Goal: Task Accomplishment & Management: Complete application form

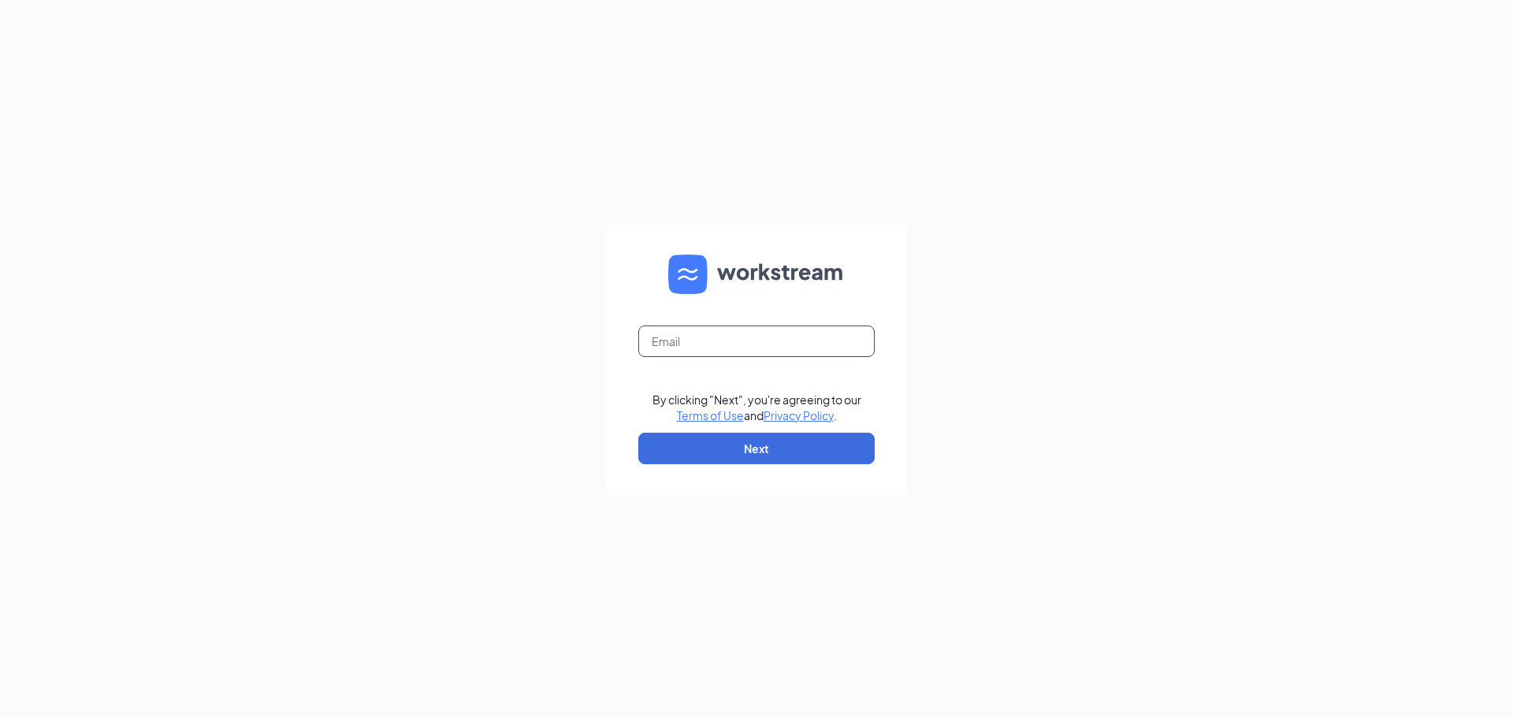
click at [739, 346] on input "text" at bounding box center [756, 342] width 236 height 32
type input "cstore150@hbboys.com"
click at [761, 444] on button "Next" at bounding box center [756, 449] width 236 height 32
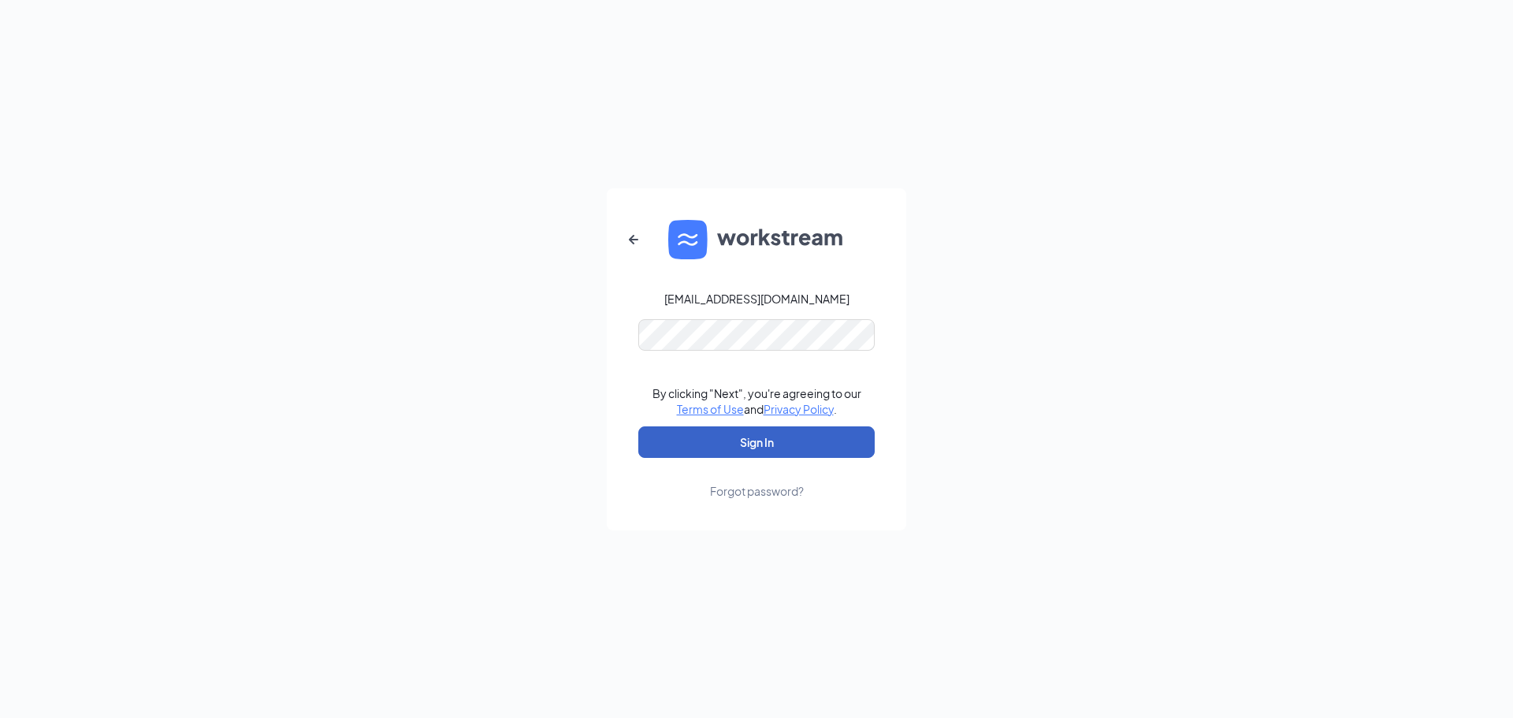
click at [749, 449] on button "Sign In" at bounding box center [756, 442] width 236 height 32
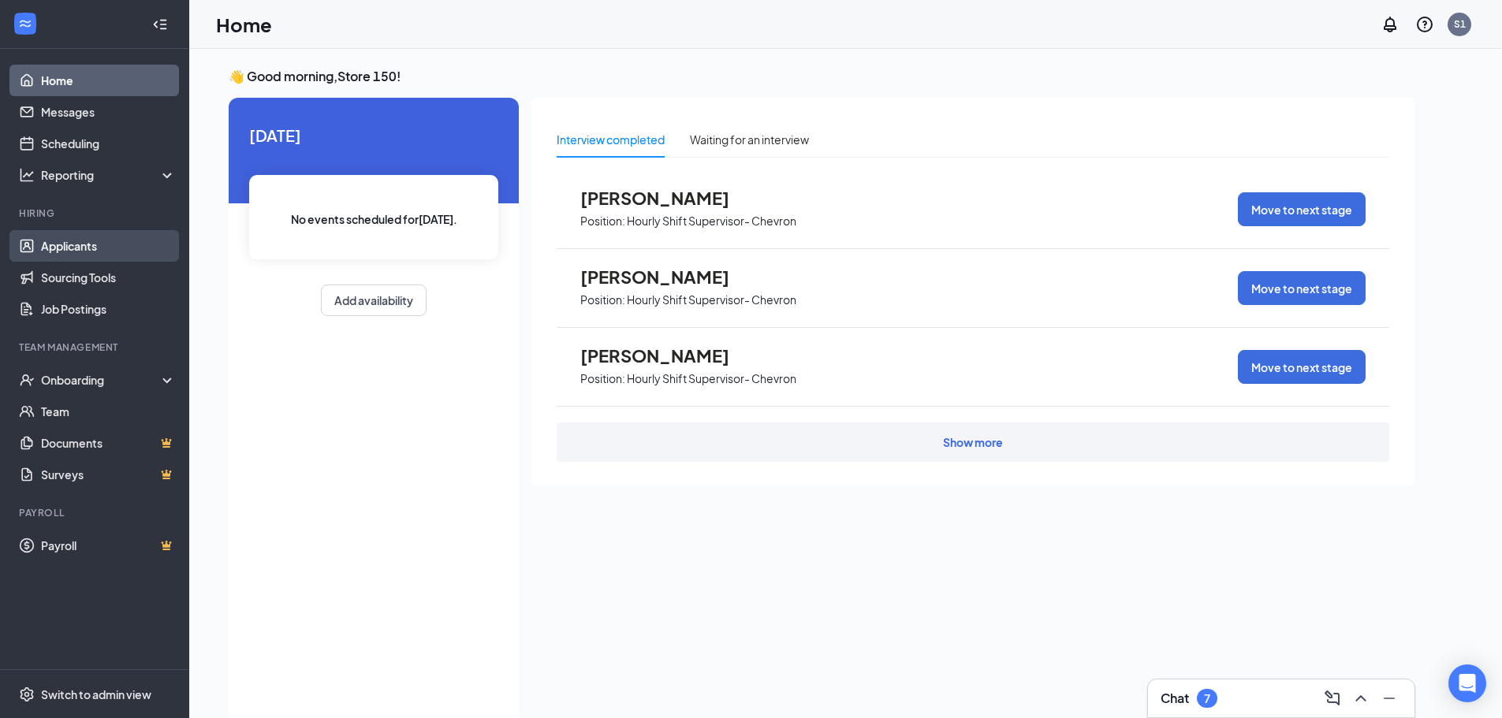
click at [76, 238] on link "Applicants" at bounding box center [108, 246] width 135 height 32
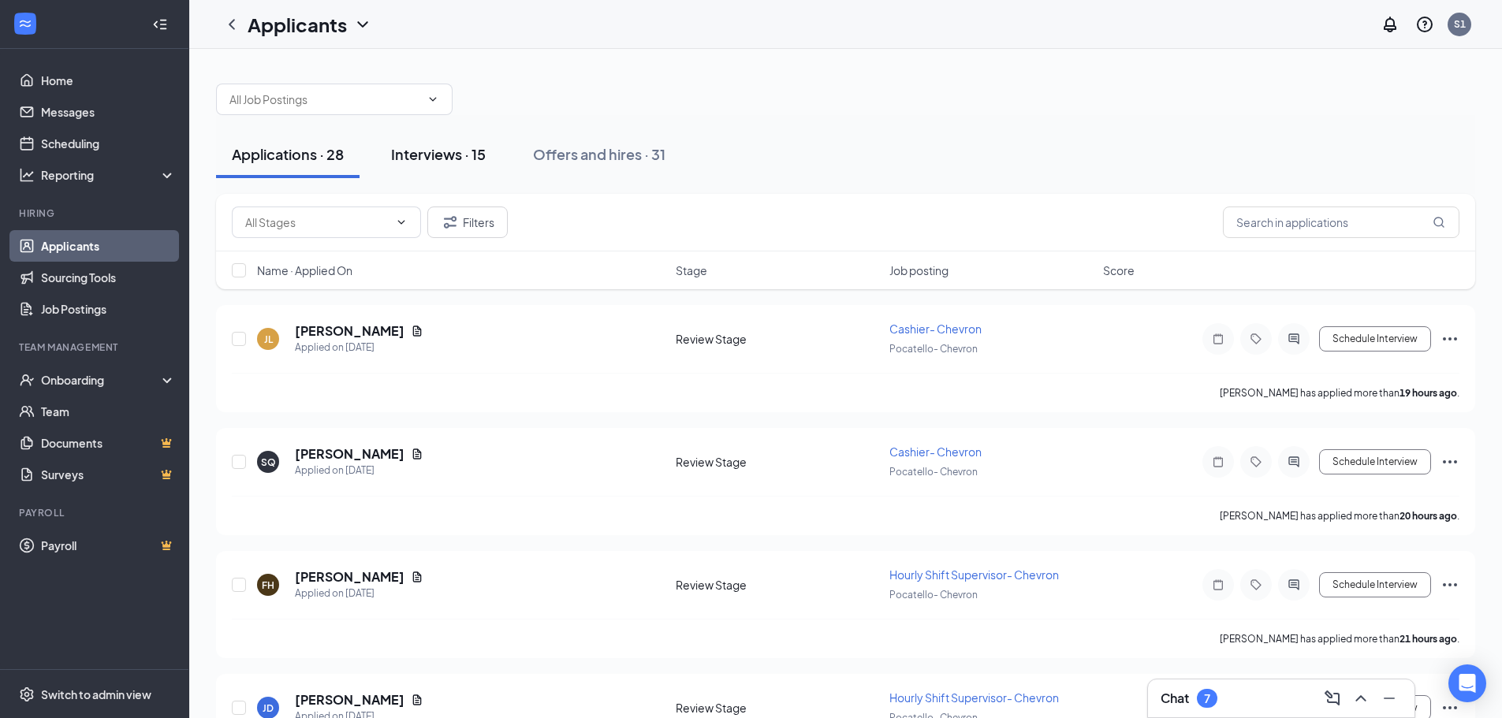
click at [466, 152] on div "Interviews · 15" at bounding box center [438, 154] width 95 height 20
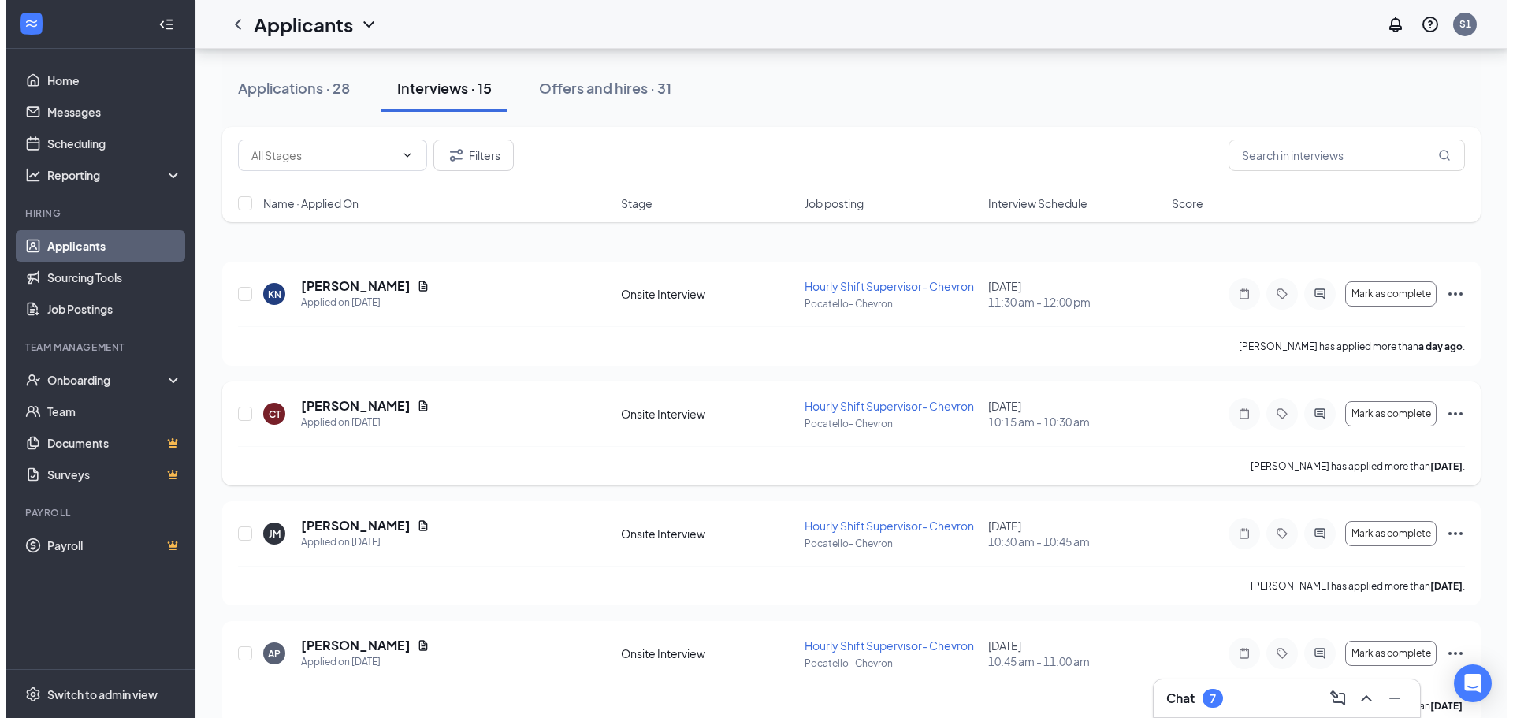
scroll to position [79, 0]
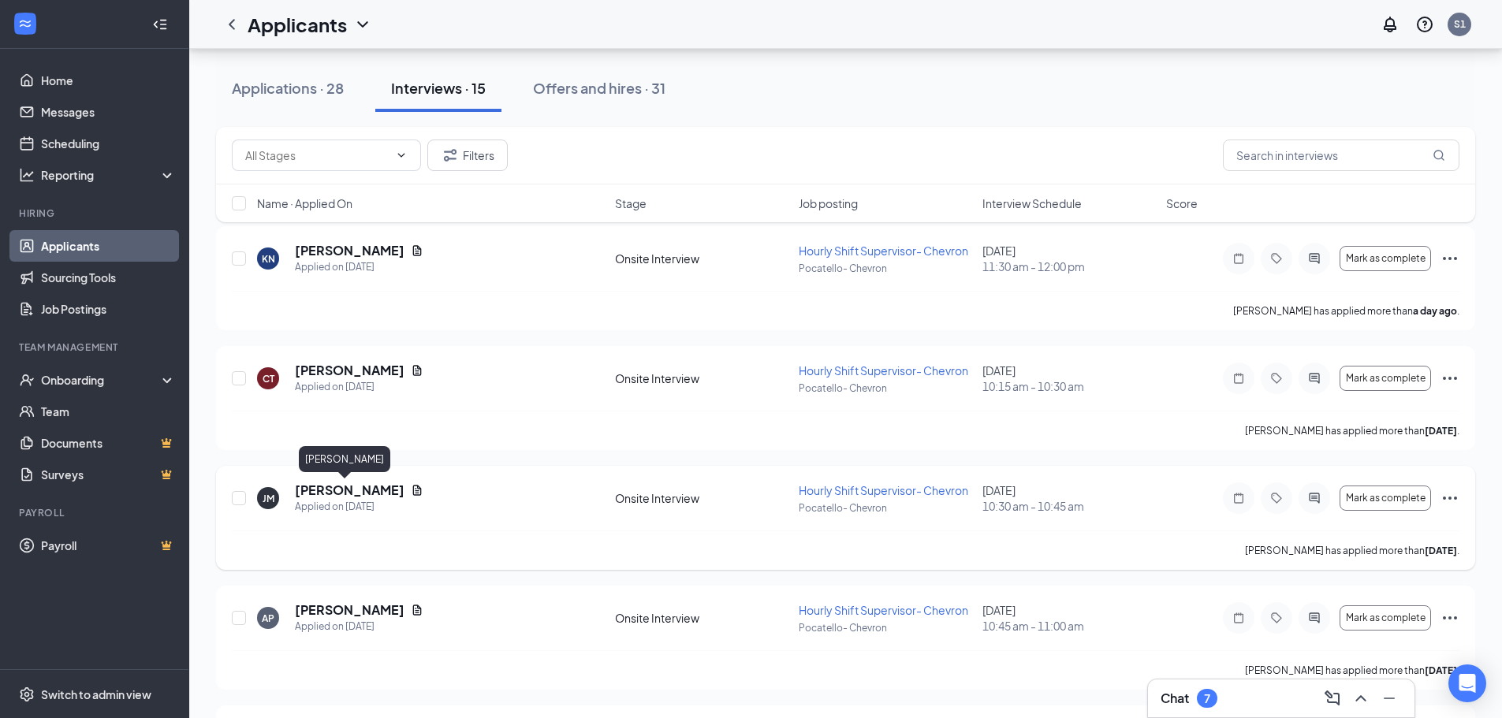
click at [341, 485] on h5 "[PERSON_NAME]" at bounding box center [350, 490] width 110 height 17
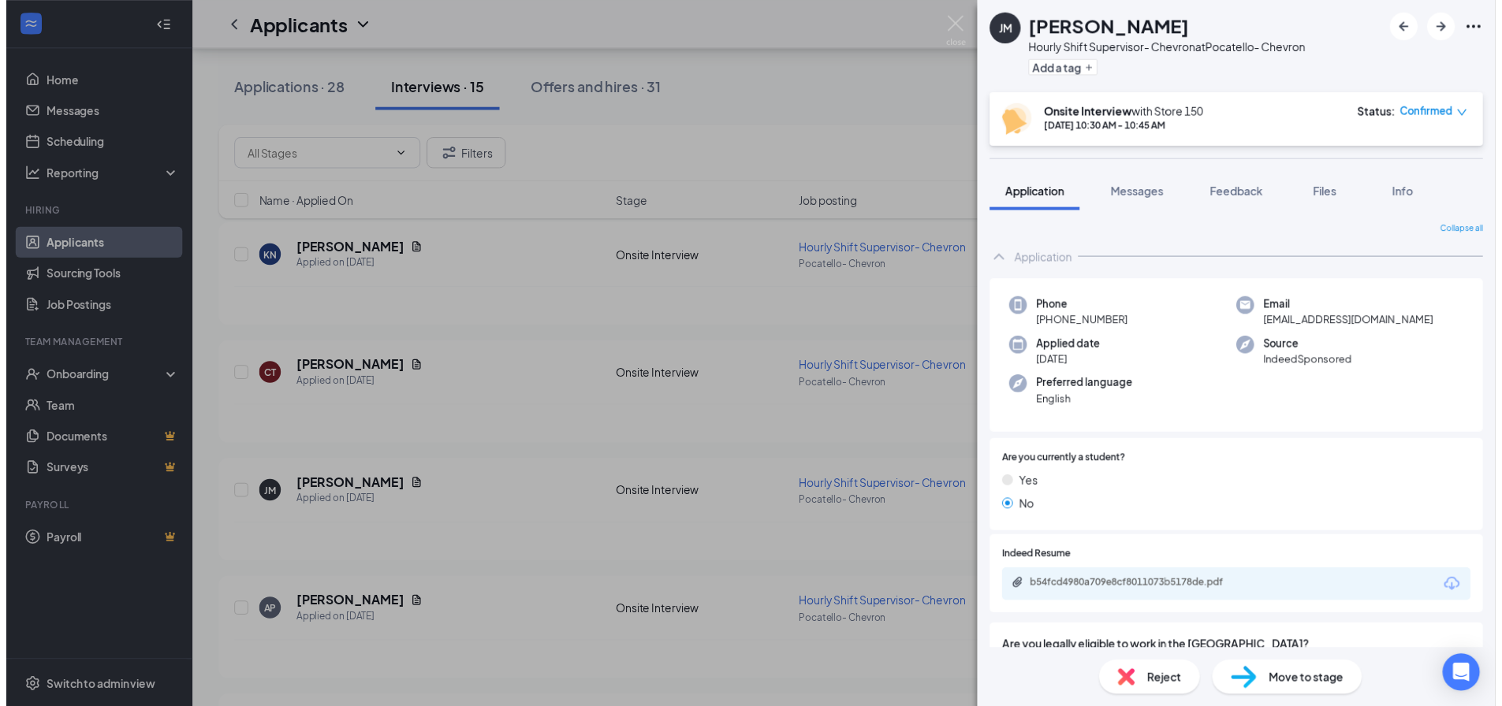
scroll to position [69, 0]
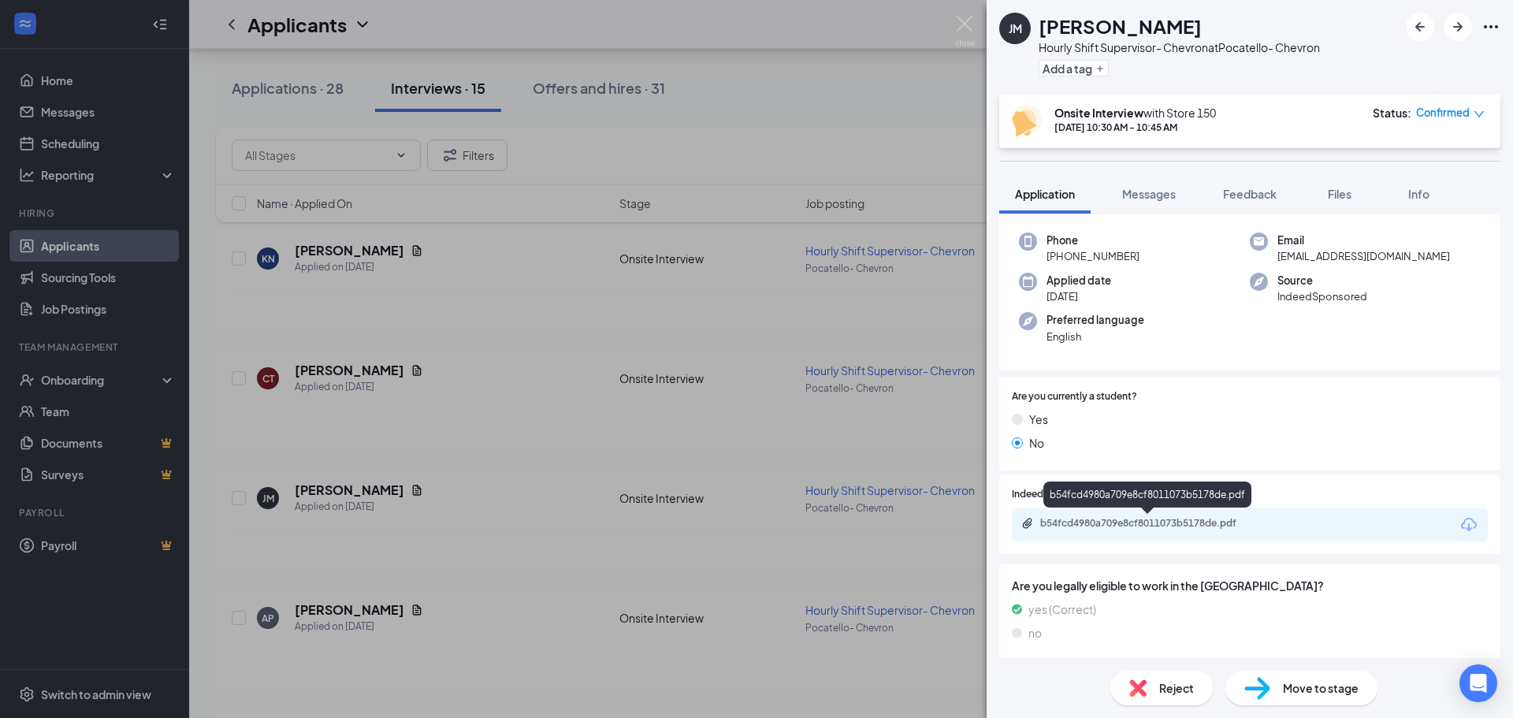
click at [1242, 515] on div "b54fcd4980a709e8cf8011073b5178de.pdf" at bounding box center [1250, 524] width 476 height 33
click at [1252, 524] on div "b54fcd4980a709e8cf8011073b5178de.pdf" at bounding box center [1150, 523] width 221 height 13
click at [970, 25] on img at bounding box center [965, 31] width 20 height 31
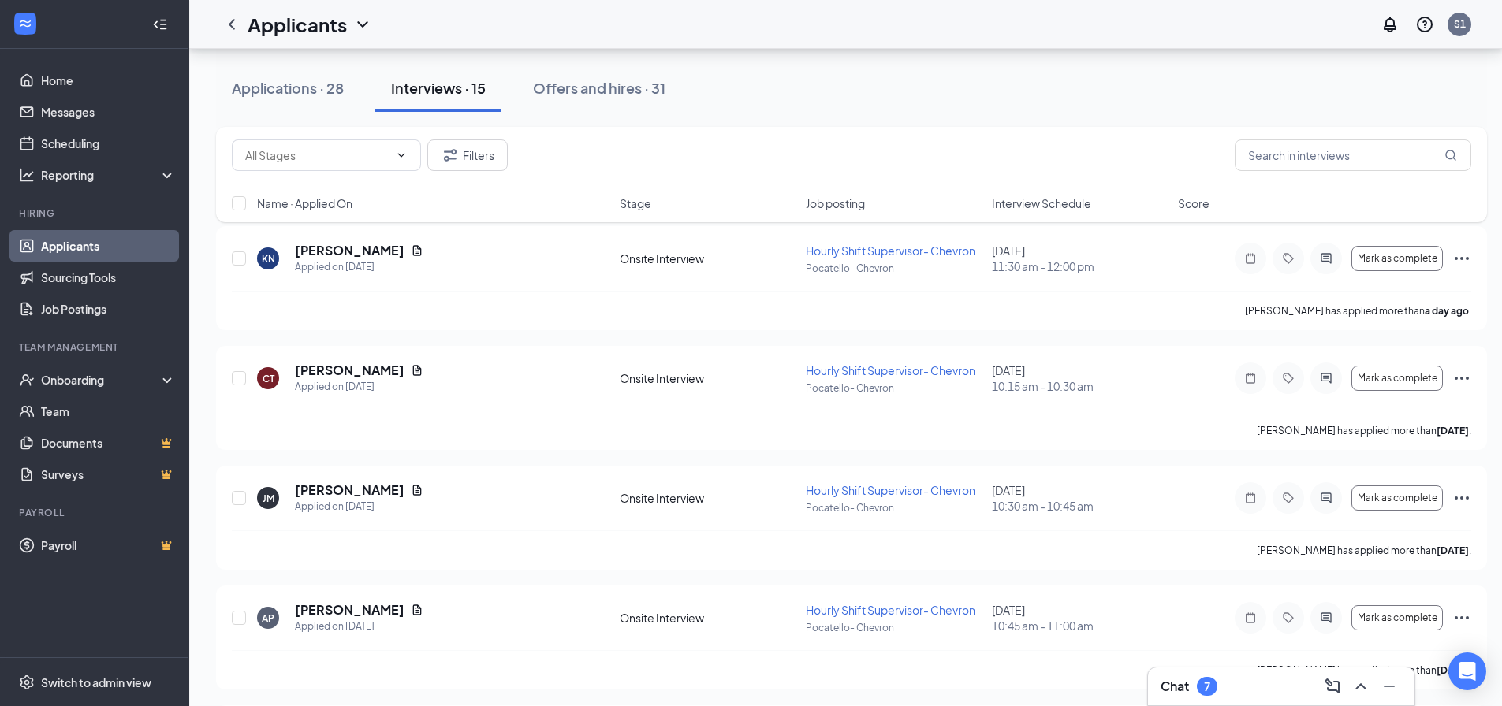
drag, startPoint x: 71, startPoint y: 245, endPoint x: 256, endPoint y: 164, distance: 202.2
click at [72, 245] on link "Applicants" at bounding box center [108, 246] width 135 height 32
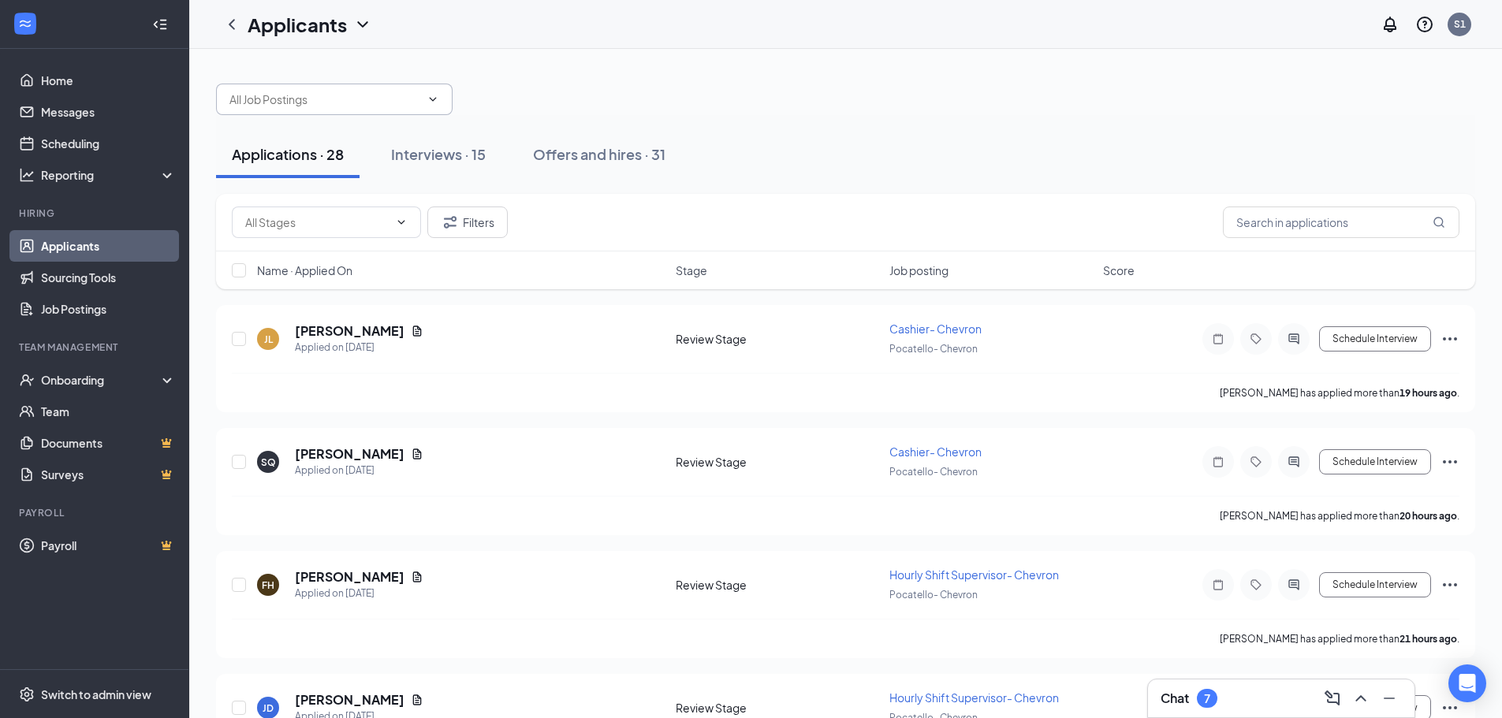
click at [353, 102] on input "text" at bounding box center [324, 99] width 191 height 17
click at [322, 132] on div "Cashier- Chevron (Pocatello- Chevron)" at bounding box center [330, 136] width 202 height 17
type input "Cashier- Chevron (Pocatello- Chevron)"
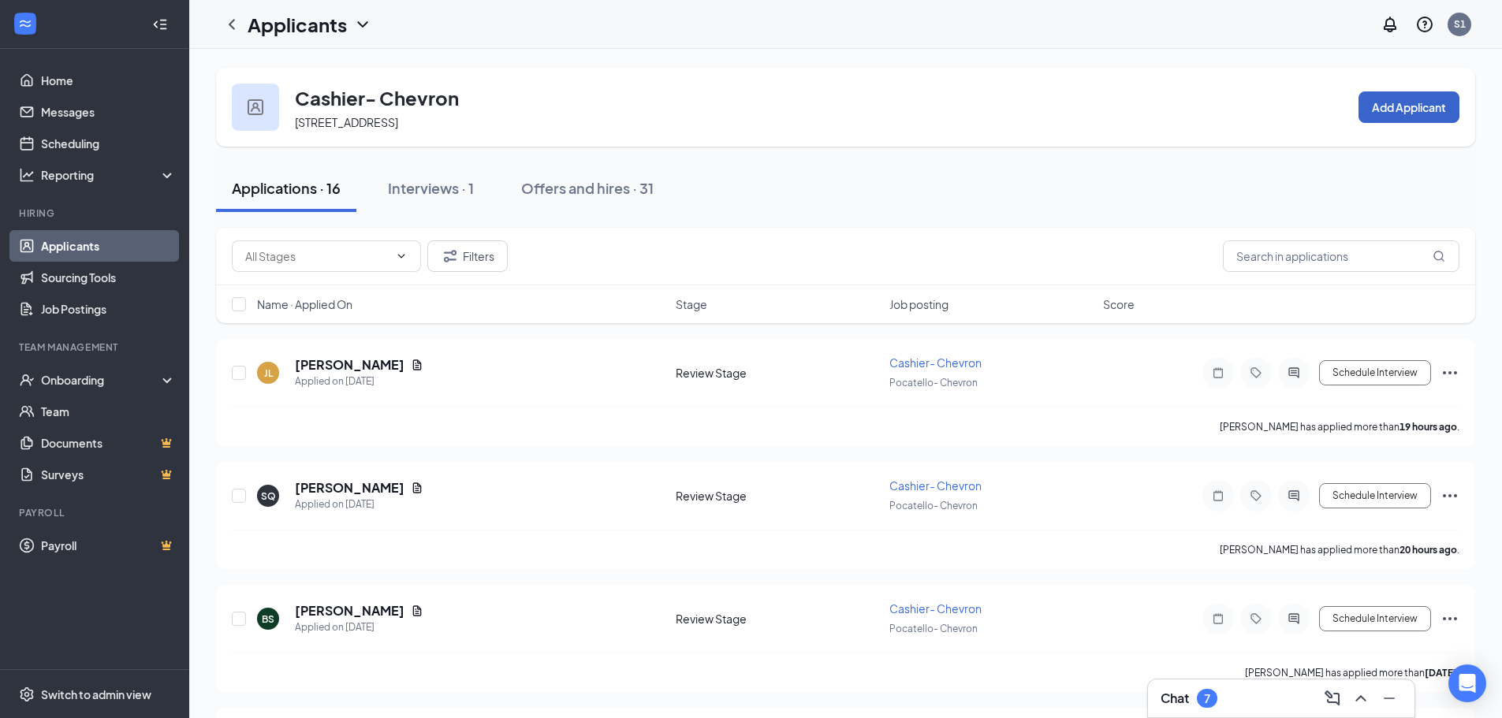
click at [1431, 111] on button "Add Applicant" at bounding box center [1408, 107] width 101 height 32
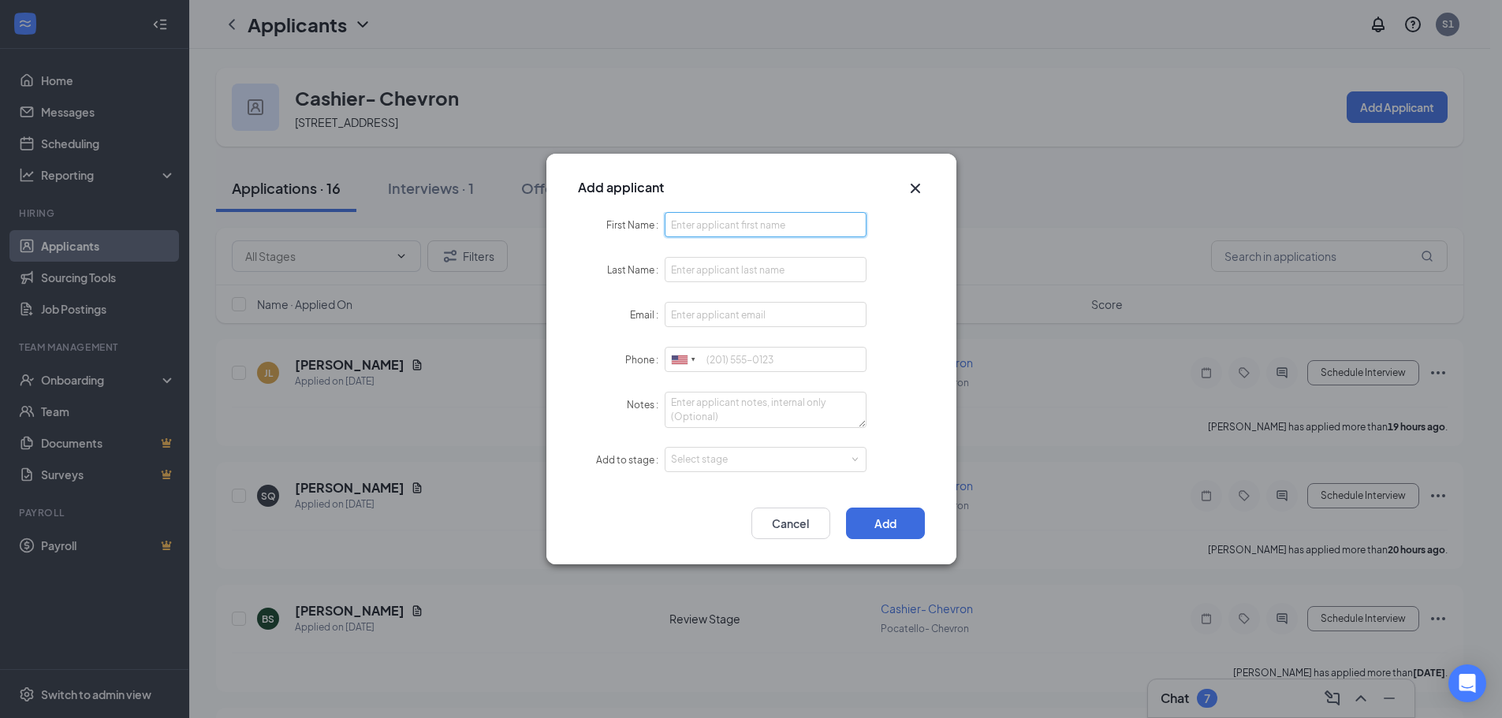
click at [691, 224] on input "First Name" at bounding box center [765, 224] width 203 height 25
type input "April"
type input "[PERSON_NAME]"
type input "[EMAIL_ADDRESS][DOMAIN_NAME]"
click at [728, 359] on input "Phone" at bounding box center [765, 359] width 203 height 25
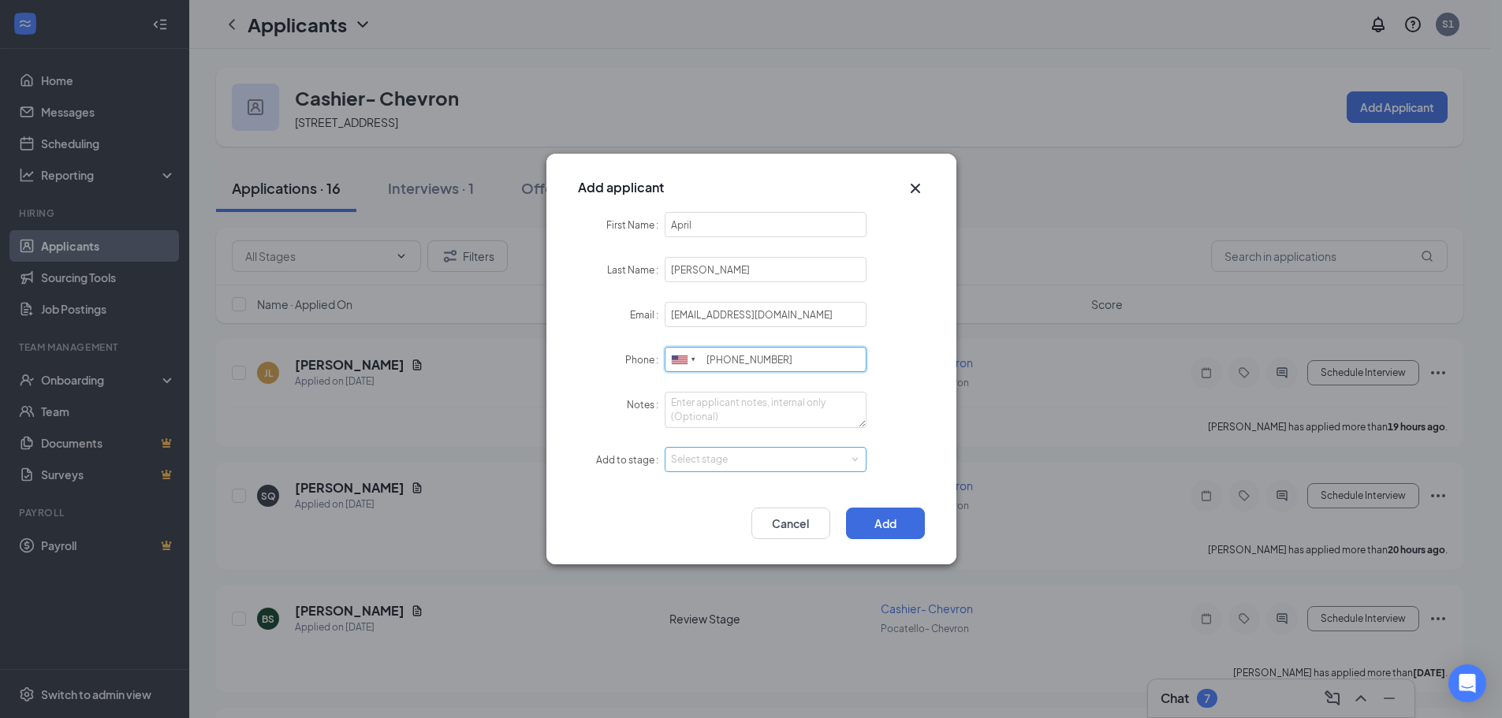
click at [738, 466] on div "Select stage" at bounding box center [762, 460] width 183 height 16
type input "[PHONE_NUMBER]"
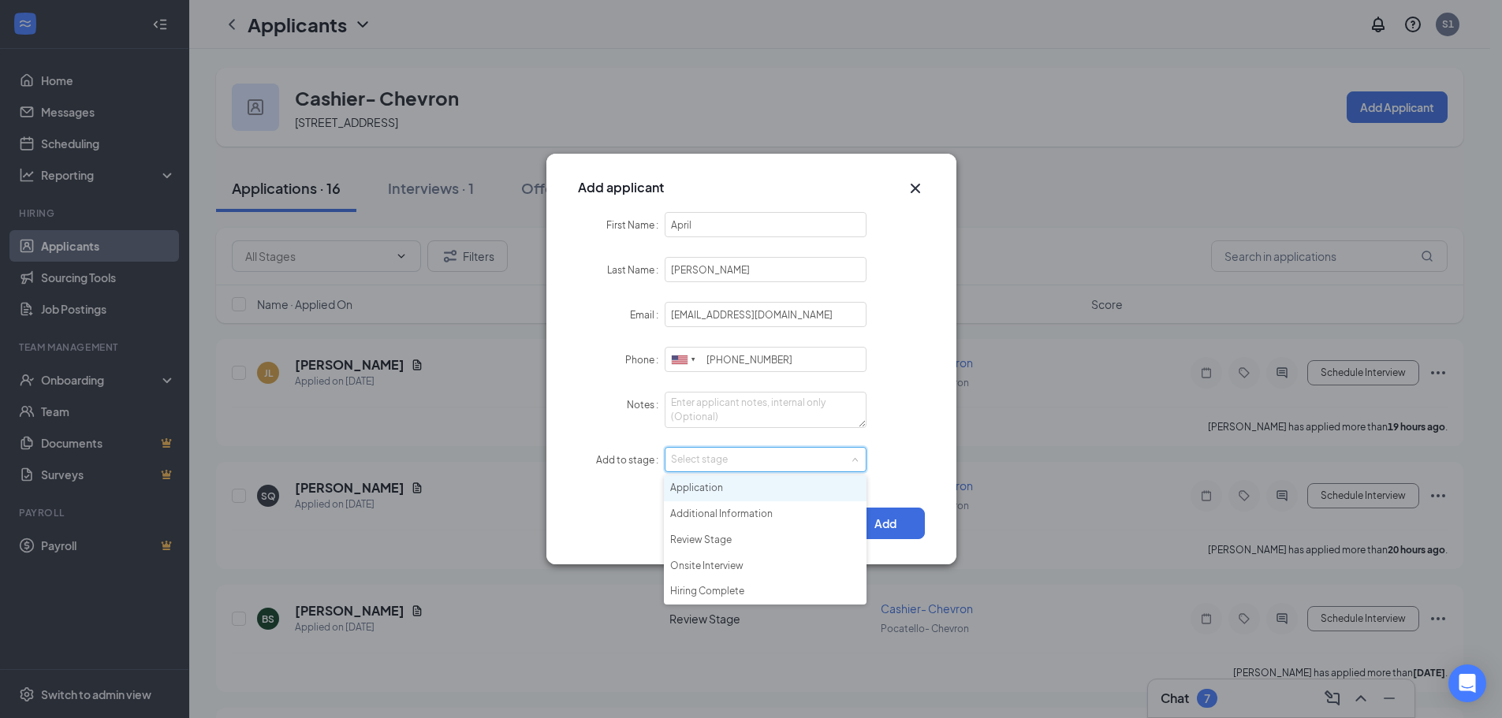
drag, startPoint x: 729, startPoint y: 486, endPoint x: 738, endPoint y: 489, distance: 9.0
click at [732, 488] on li "Application" at bounding box center [765, 488] width 203 height 26
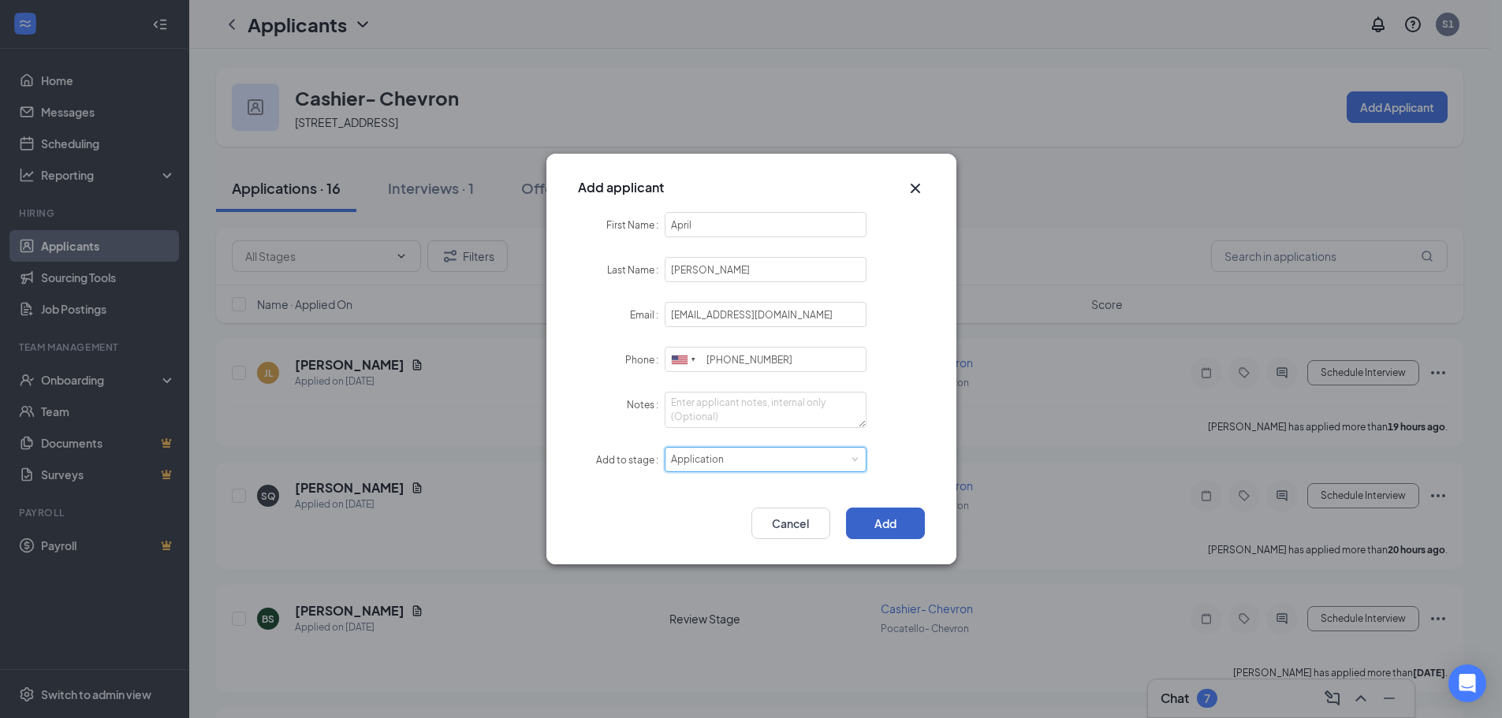
click at [887, 527] on button "Add" at bounding box center [885, 524] width 79 height 32
